Goal: Task Accomplishment & Management: Manage account settings

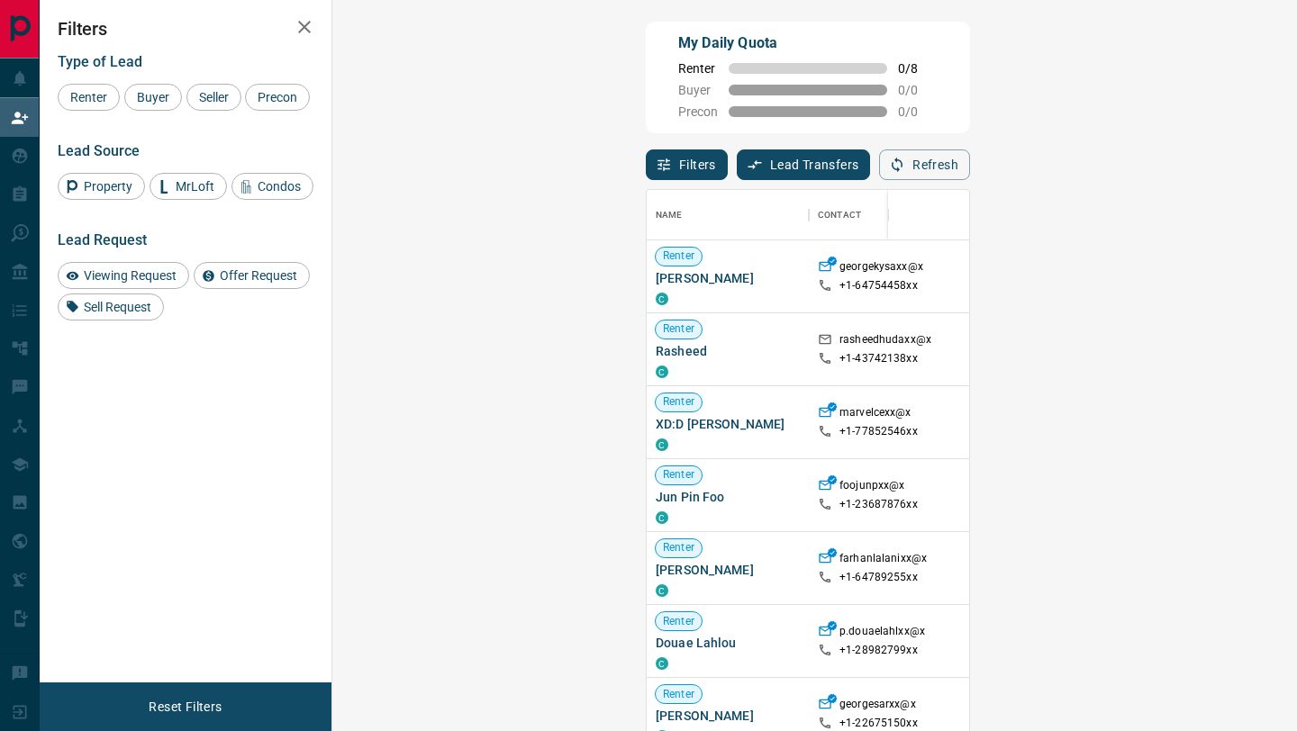
scroll to position [556, 926]
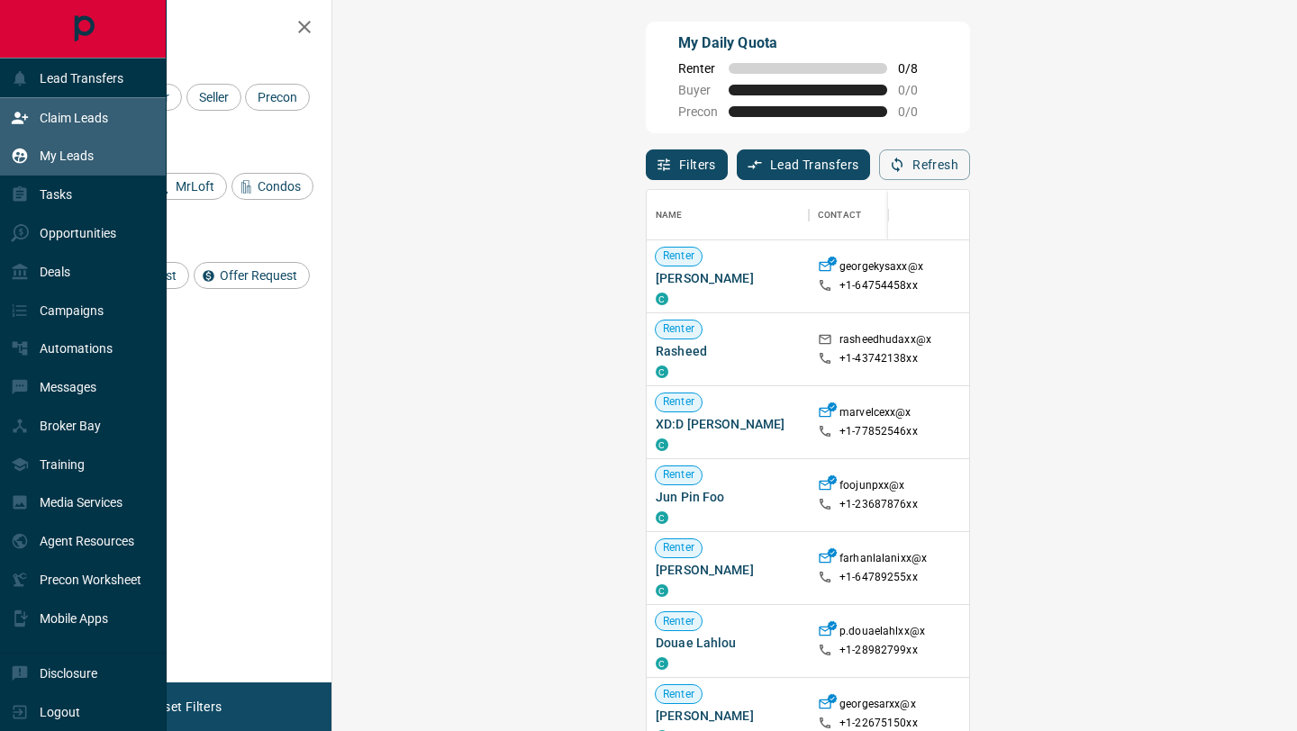
click at [89, 169] on div "My Leads" at bounding box center [52, 156] width 83 height 30
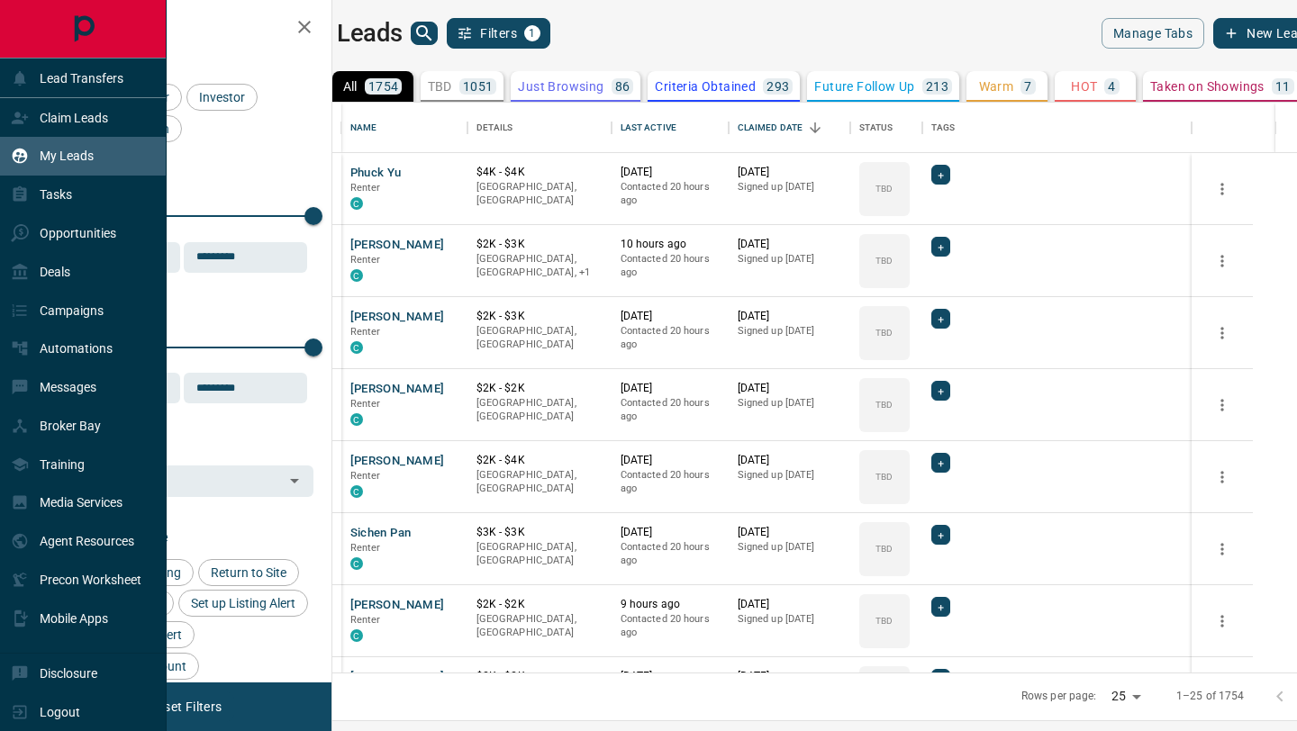
scroll to position [570, 957]
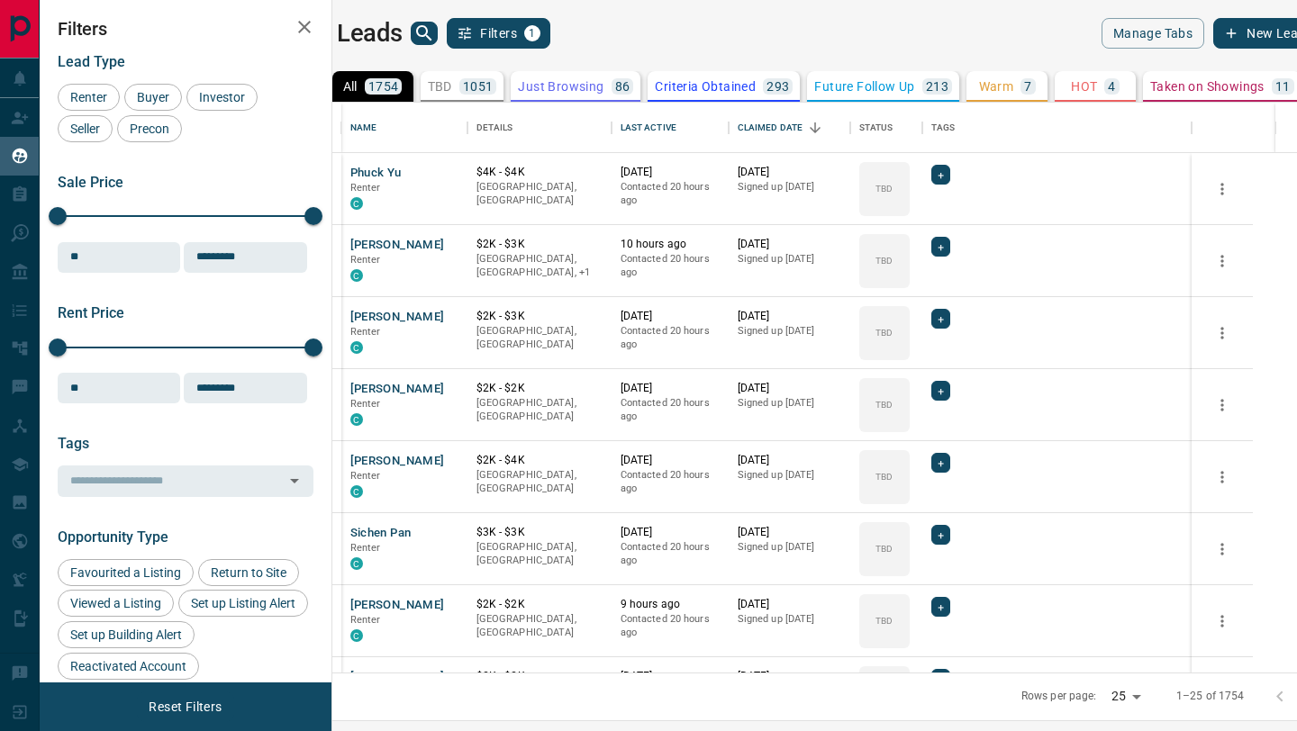
click at [435, 31] on icon "search button" at bounding box center [424, 34] width 22 height 22
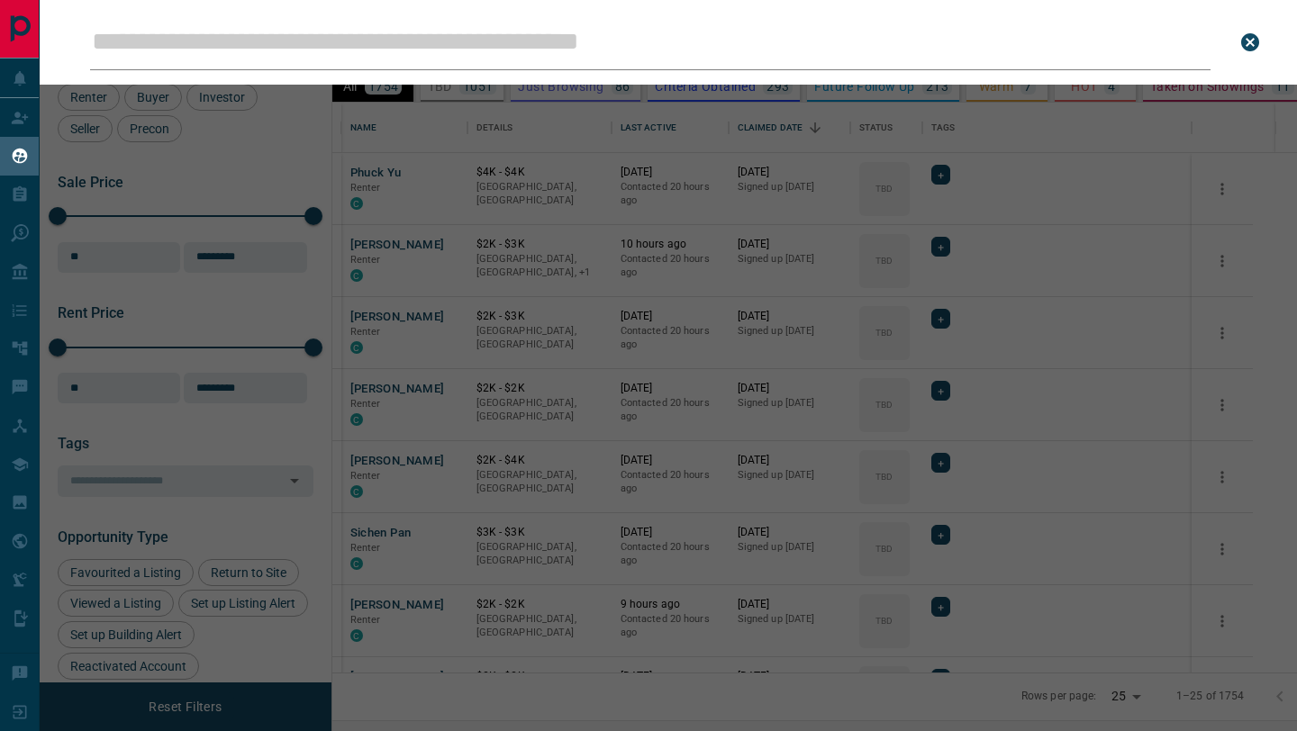
click at [1258, 37] on icon "close search bar" at bounding box center [1250, 43] width 22 height 22
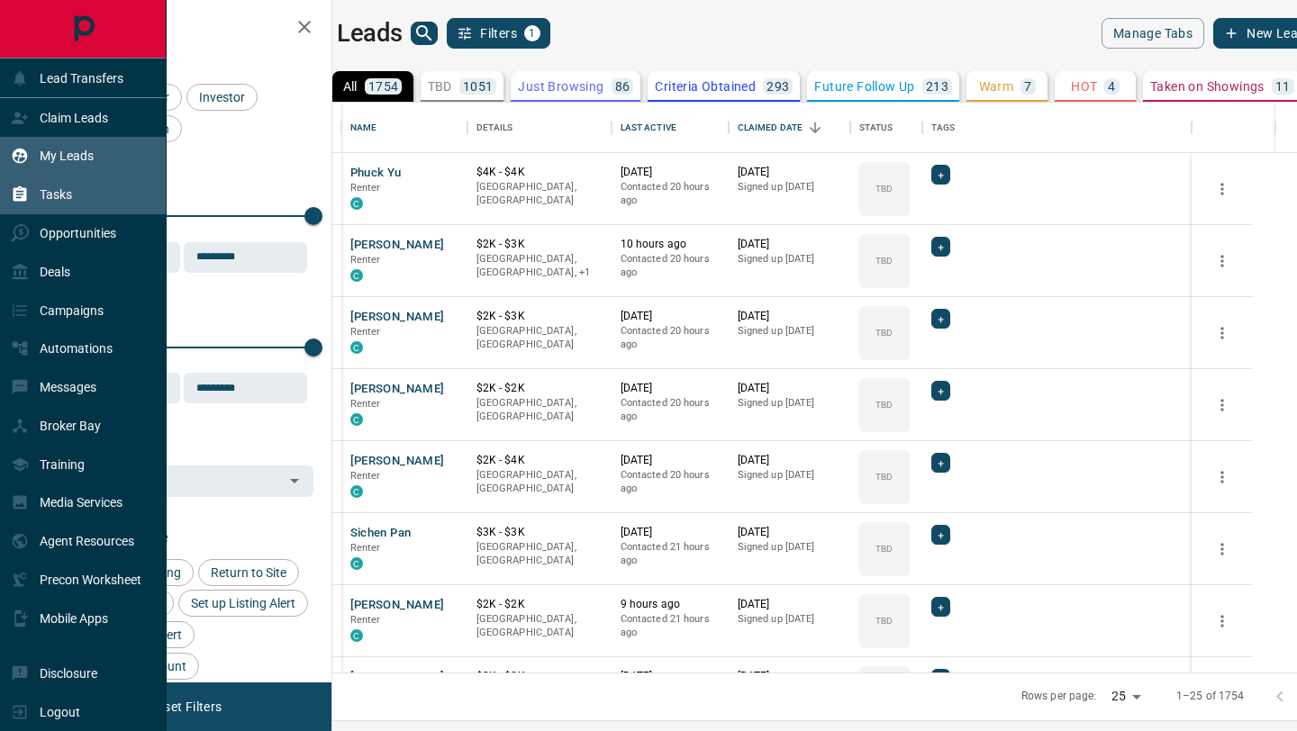
click at [30, 200] on div "Tasks" at bounding box center [41, 195] width 61 height 30
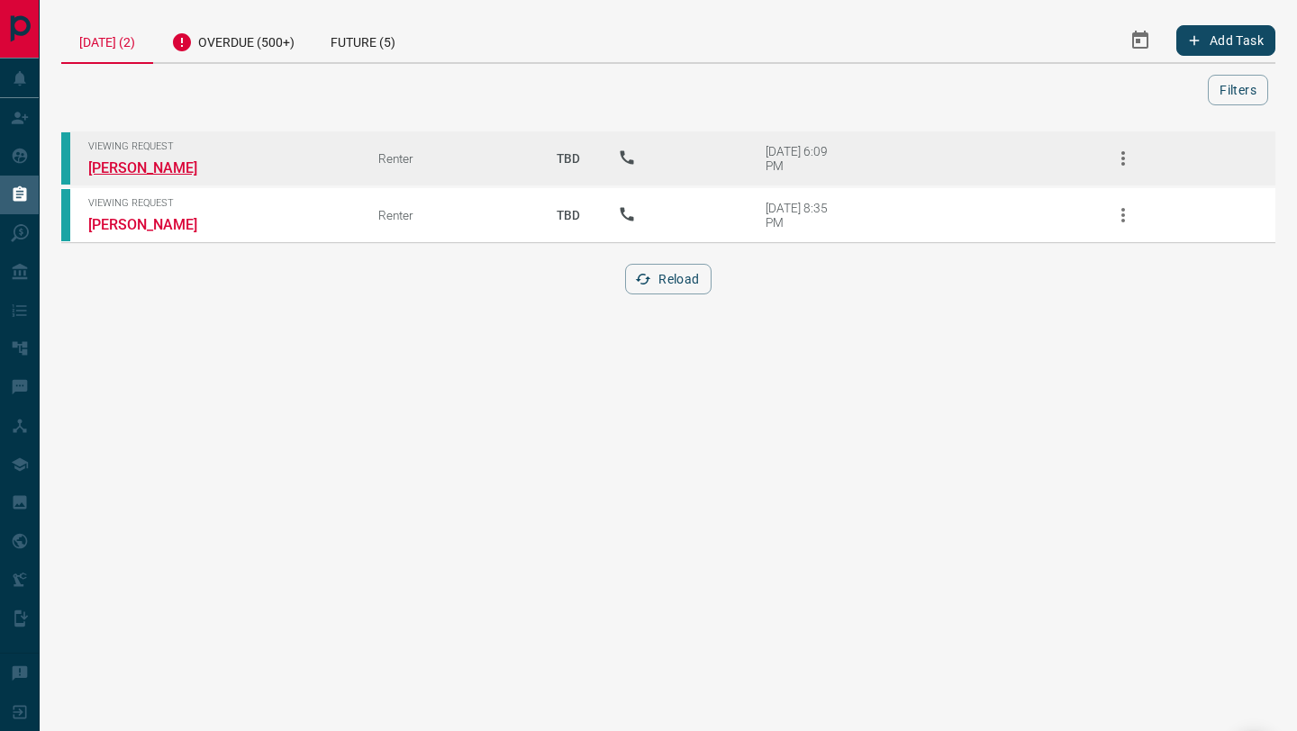
click at [155, 166] on link "[PERSON_NAME]" at bounding box center [155, 167] width 135 height 17
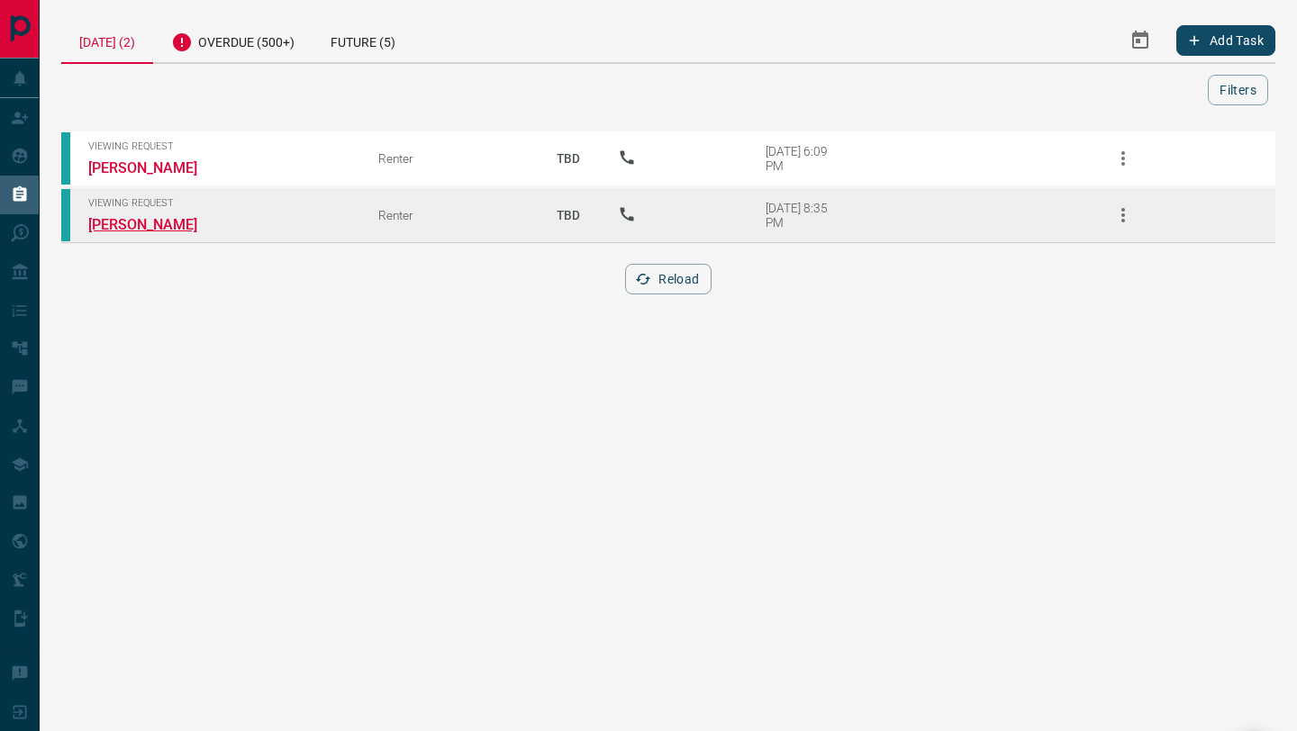
click at [159, 220] on link "[PERSON_NAME]" at bounding box center [155, 224] width 135 height 17
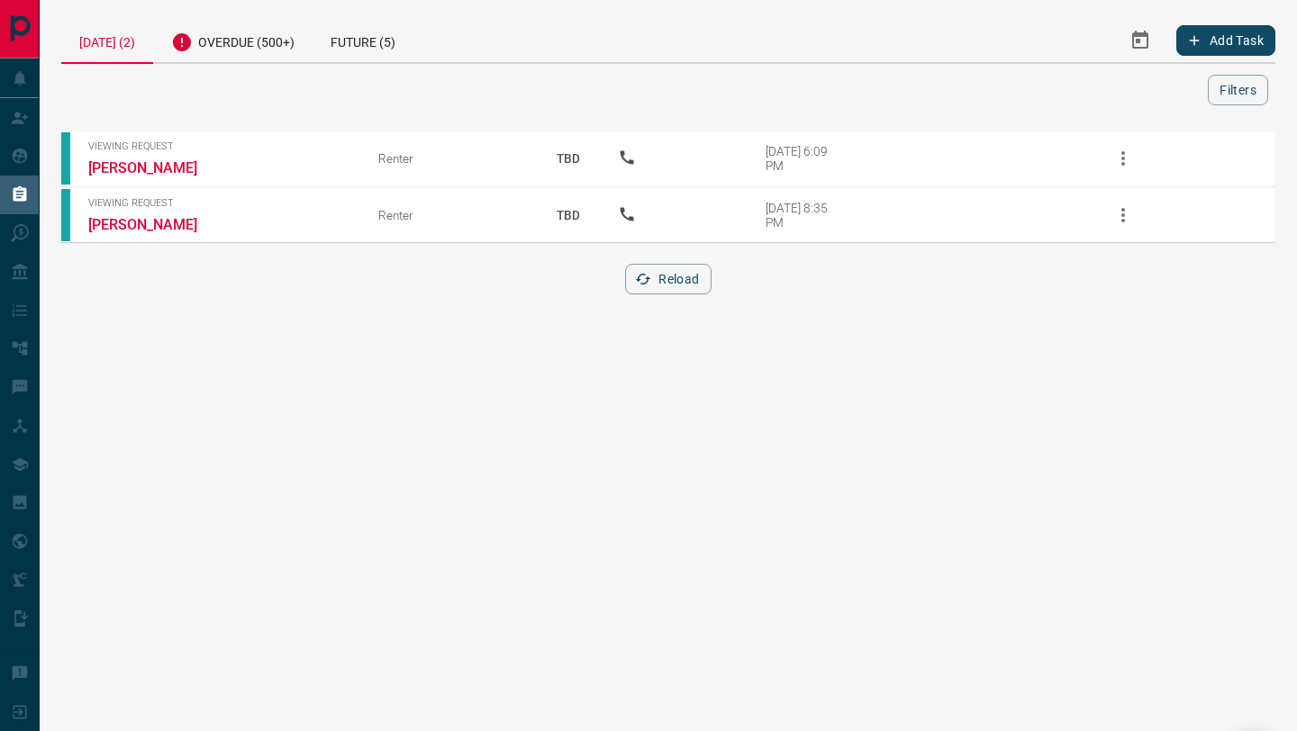
click at [613, 422] on html "Lead Transfers Claim Leads My Leads Tasks Opportunities Deals Campaigns Automat…" at bounding box center [648, 365] width 1297 height 731
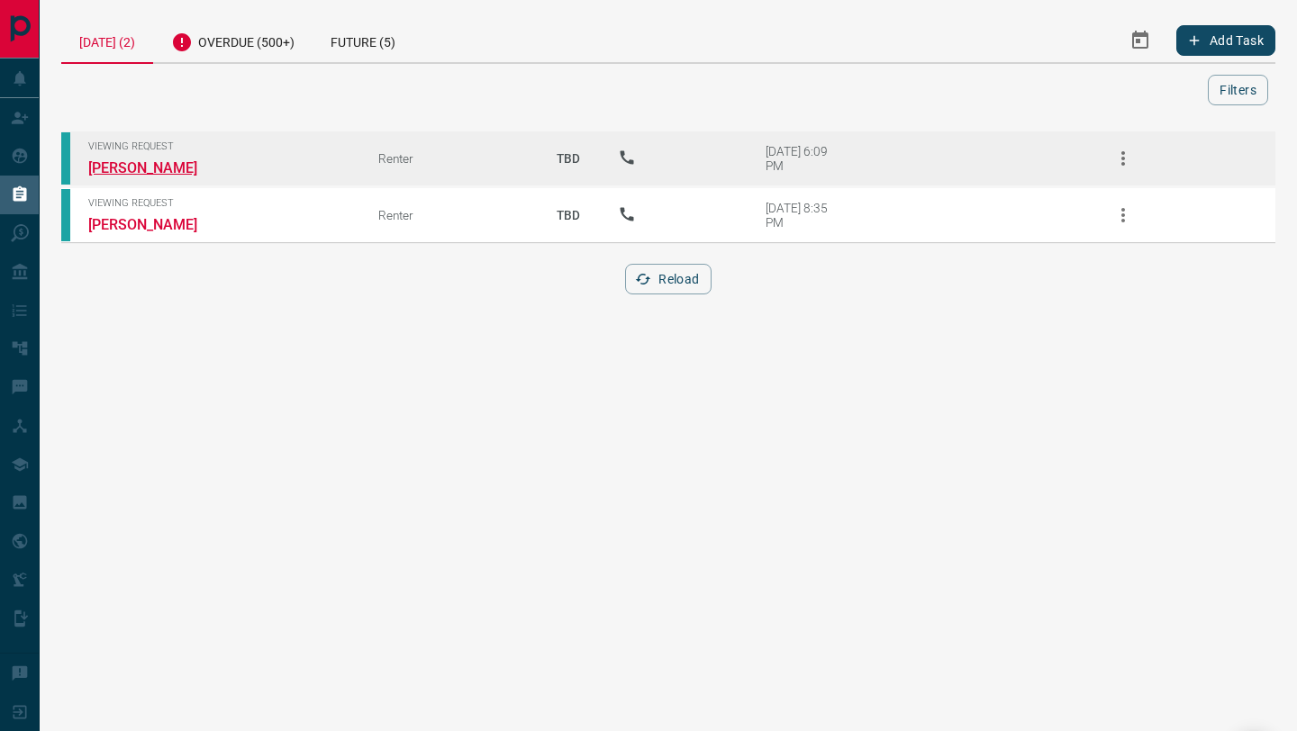
click at [172, 169] on link "[PERSON_NAME]" at bounding box center [155, 167] width 135 height 17
